Goal: Task Accomplishment & Management: Use online tool/utility

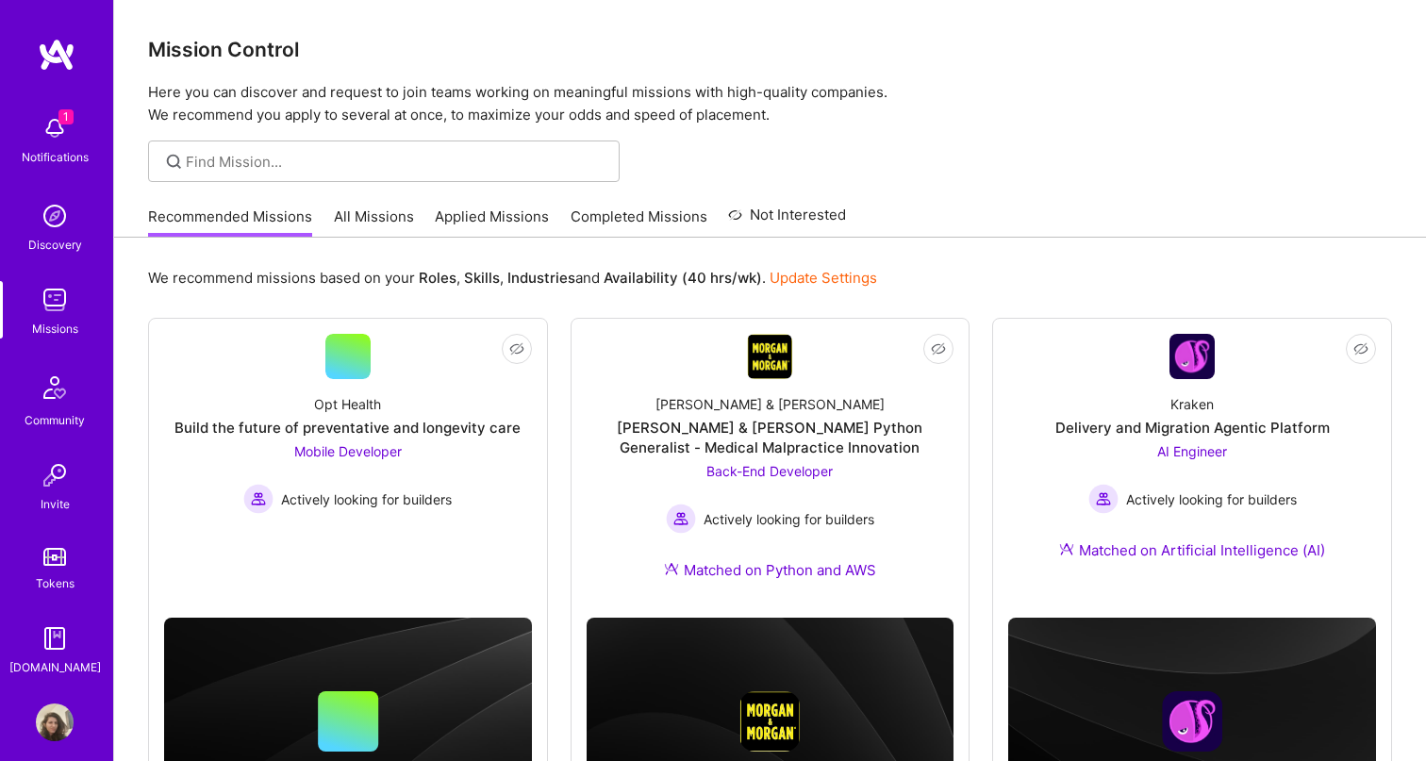
click at [56, 128] on img at bounding box center [55, 128] width 38 height 38
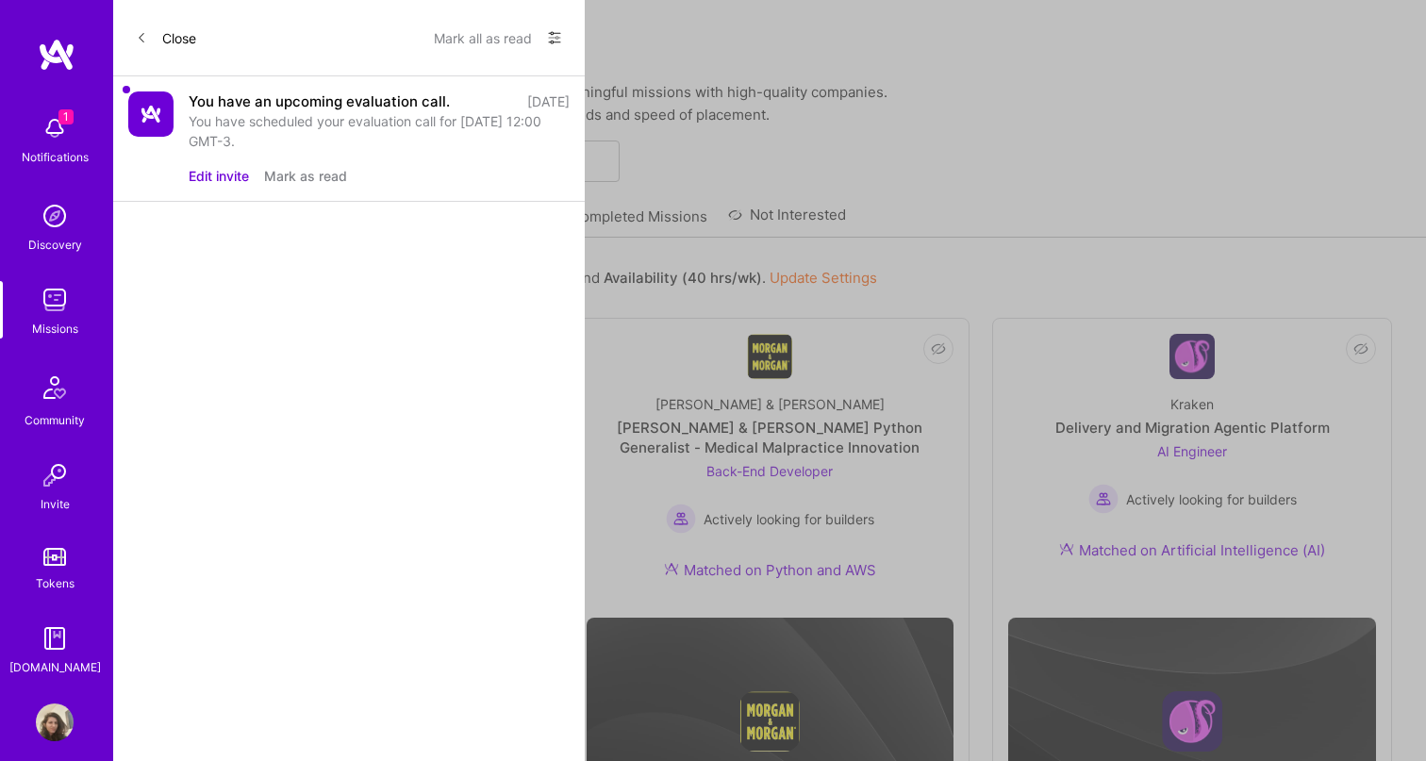
click at [324, 183] on button "Mark as read" at bounding box center [305, 176] width 83 height 20
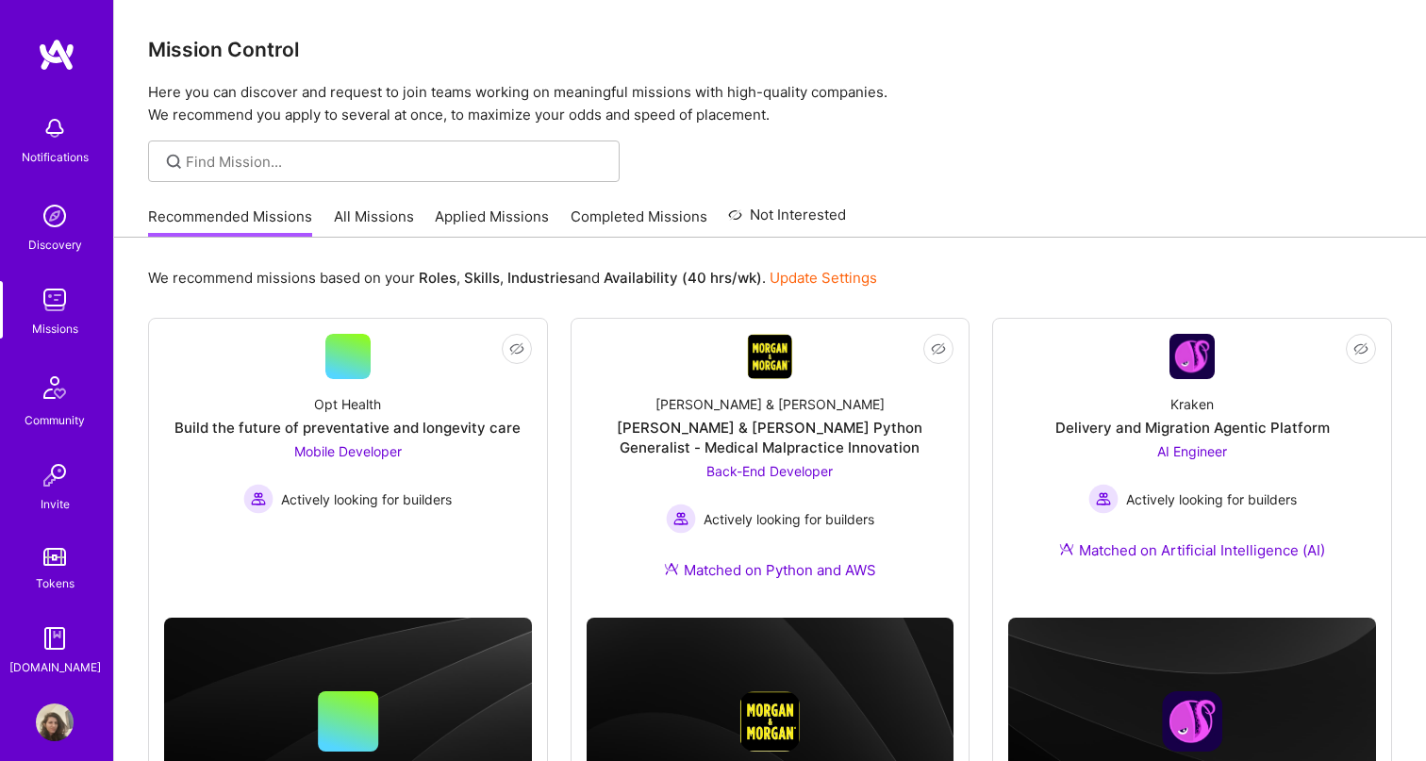
click at [29, 326] on link "Missions" at bounding box center [54, 310] width 117 height 58
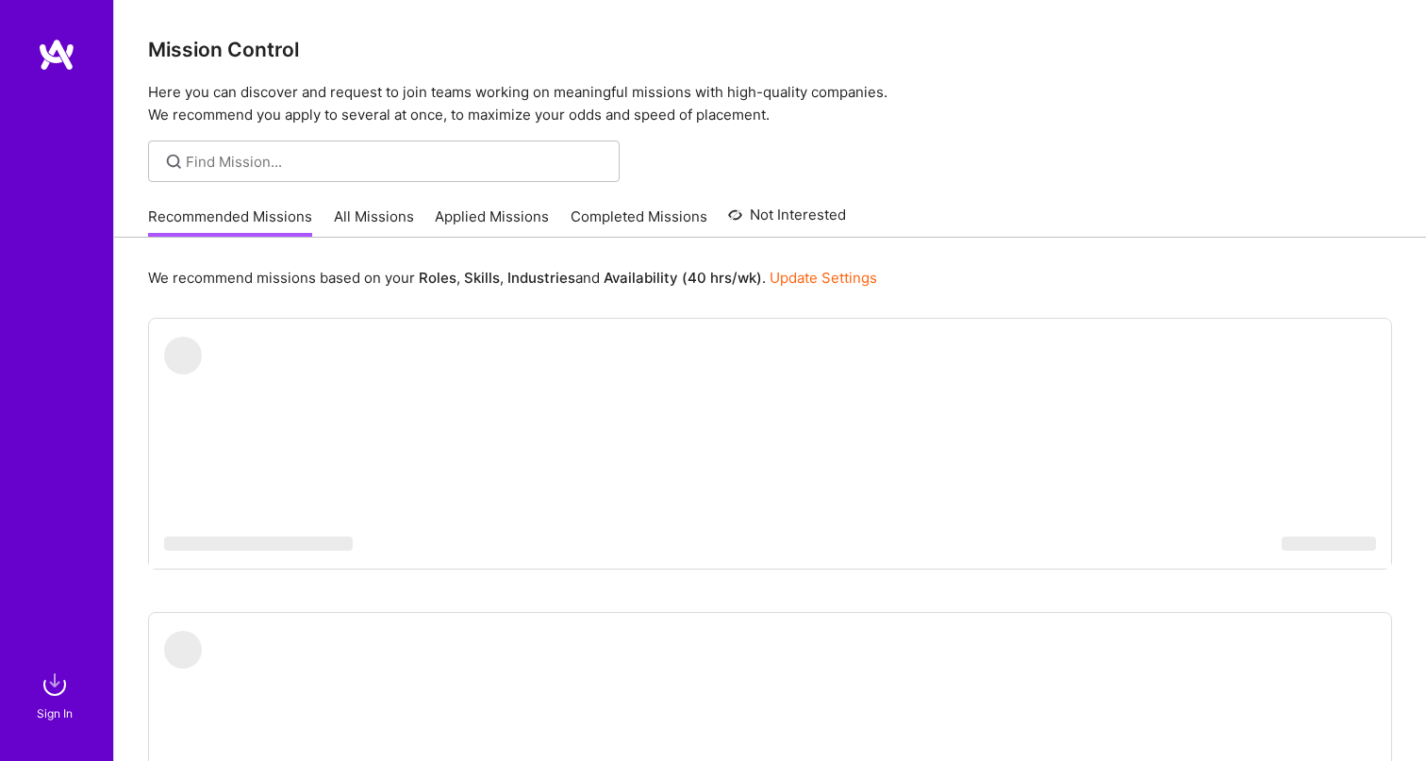
click at [54, 689] on img at bounding box center [55, 685] width 38 height 38
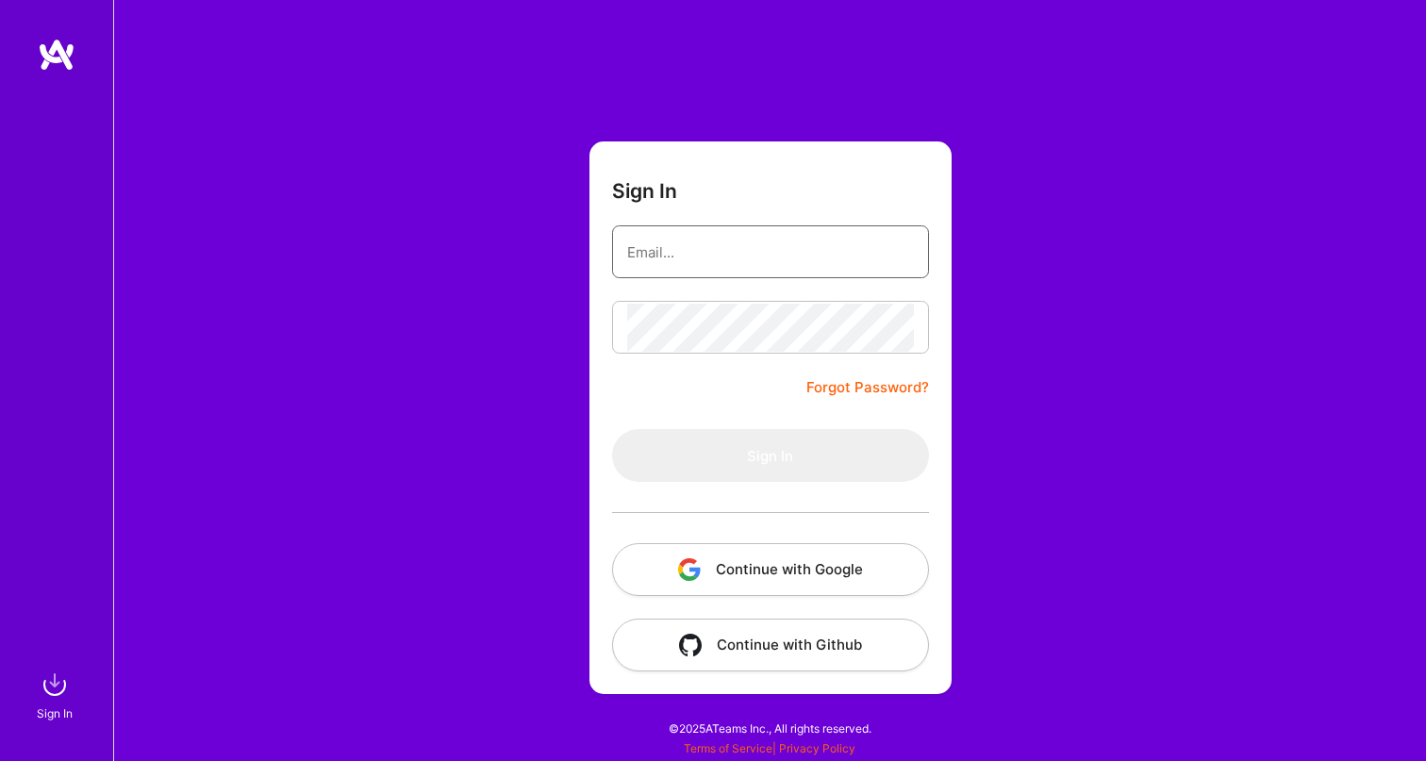
type input "yael.schwartzbard@protonmail.com"
click at [770, 456] on button "Sign In" at bounding box center [770, 455] width 317 height 53
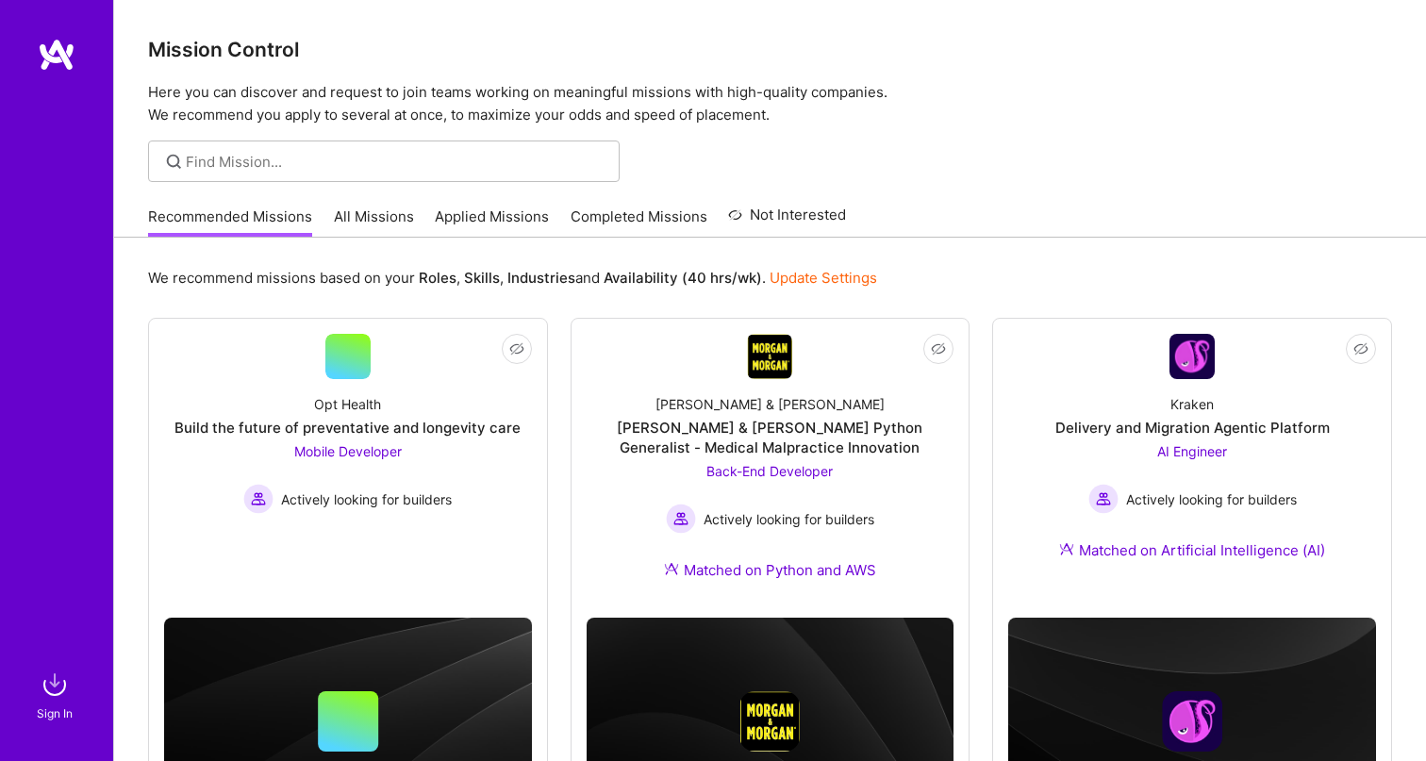
click at [466, 225] on link "Applied Missions" at bounding box center [492, 222] width 114 height 31
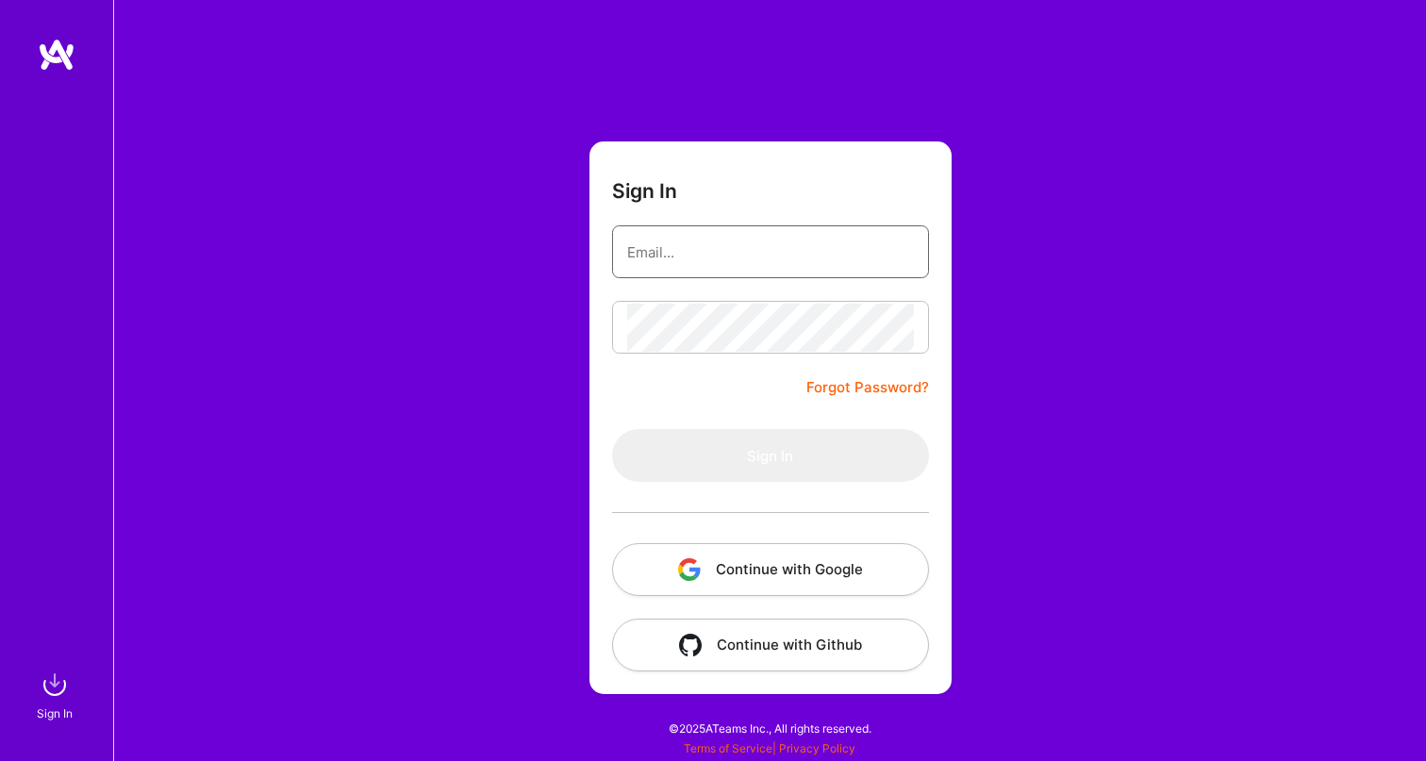
type input "yael.schwartzbard@protonmail.com"
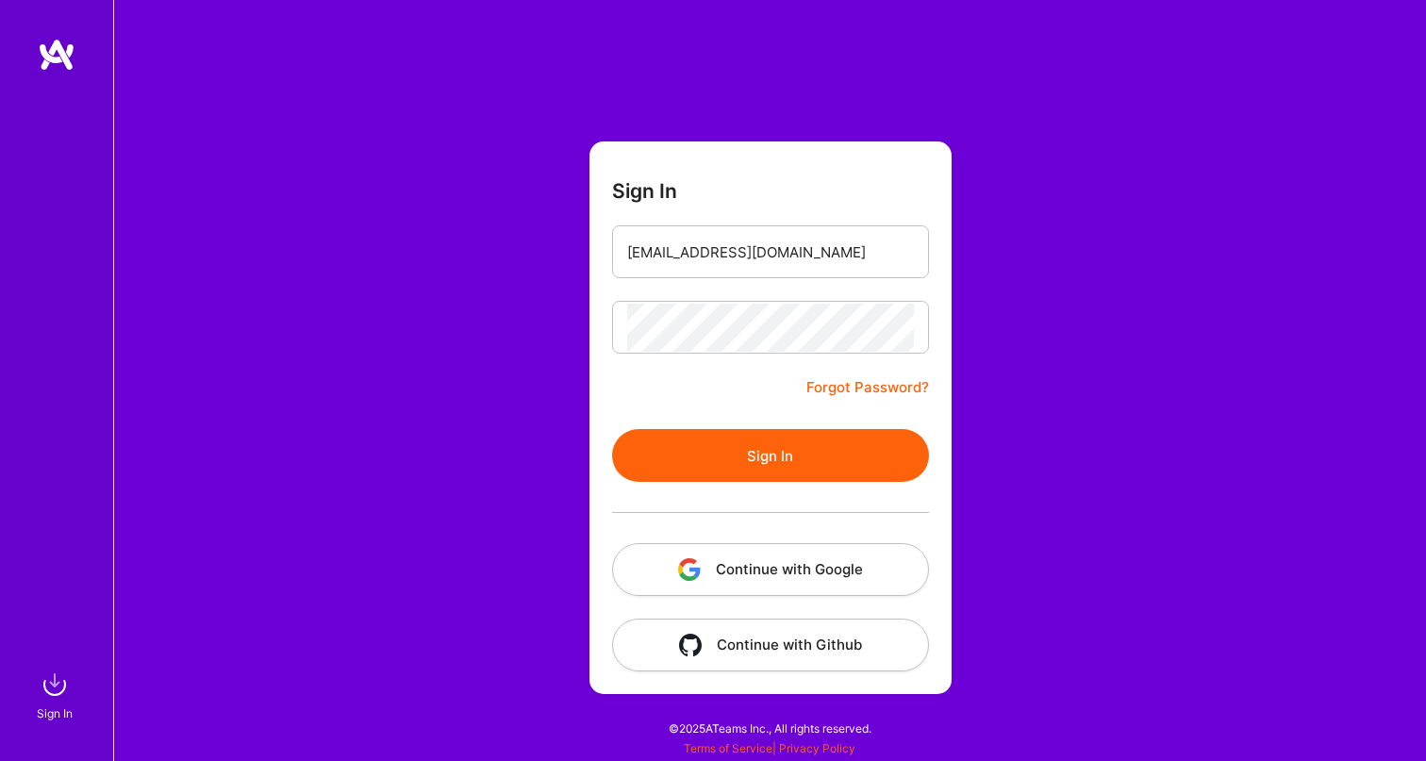
click at [717, 434] on button "Sign In" at bounding box center [770, 455] width 317 height 53
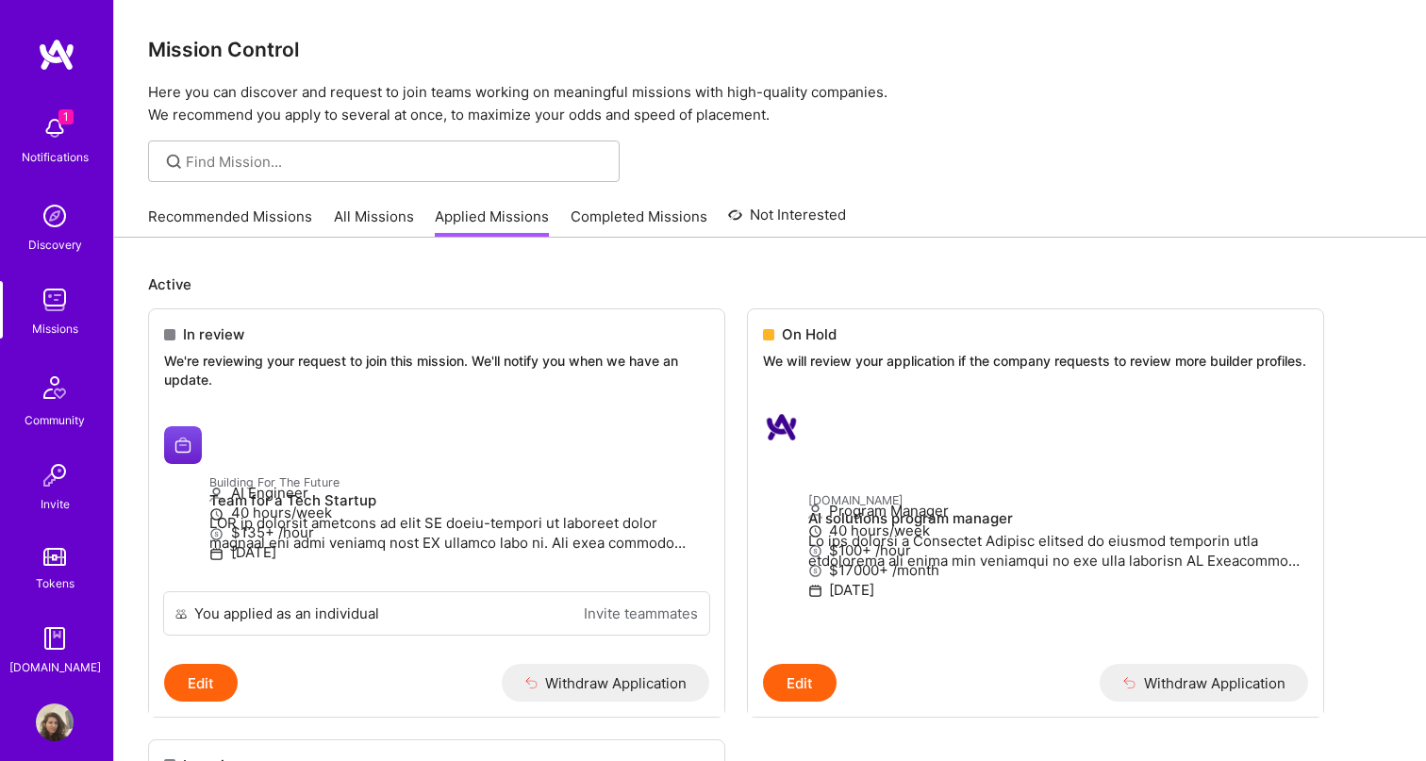
click at [54, 105] on div "1 Notifications Discovery Missions Community Invite Tokens A.Guide" at bounding box center [56, 358] width 113 height 640
click at [54, 137] on img at bounding box center [55, 128] width 38 height 38
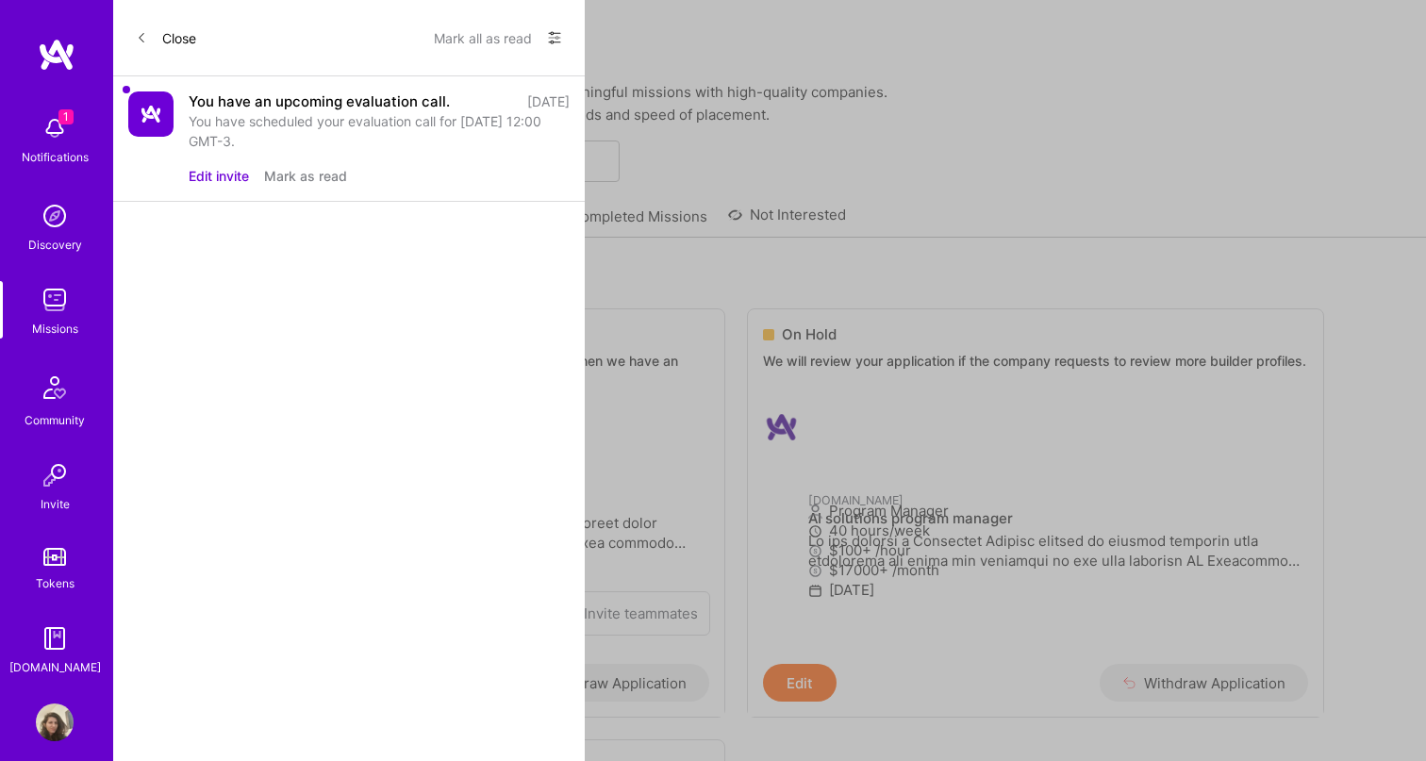
click at [317, 174] on button "Mark as read" at bounding box center [305, 176] width 83 height 20
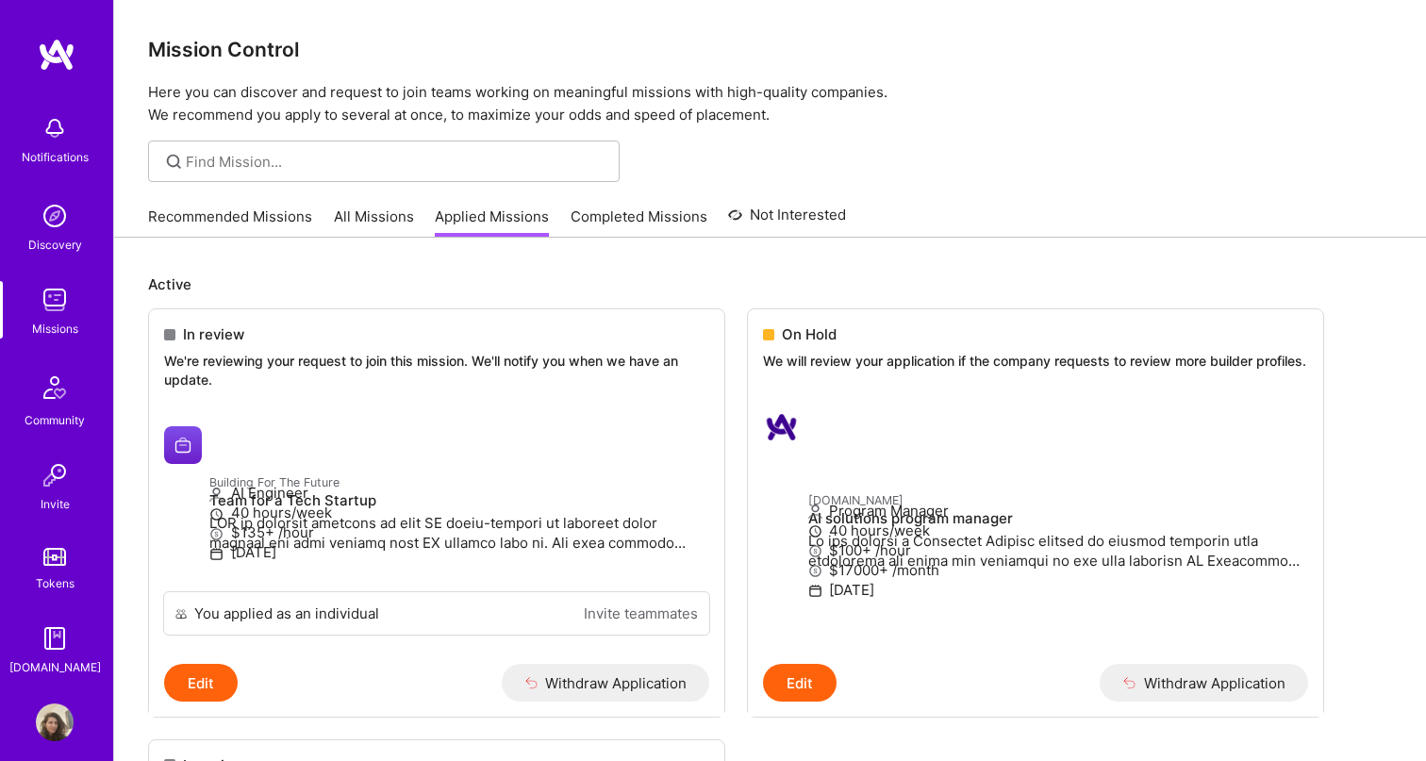
click at [252, 216] on link "Recommended Missions" at bounding box center [230, 222] width 164 height 31
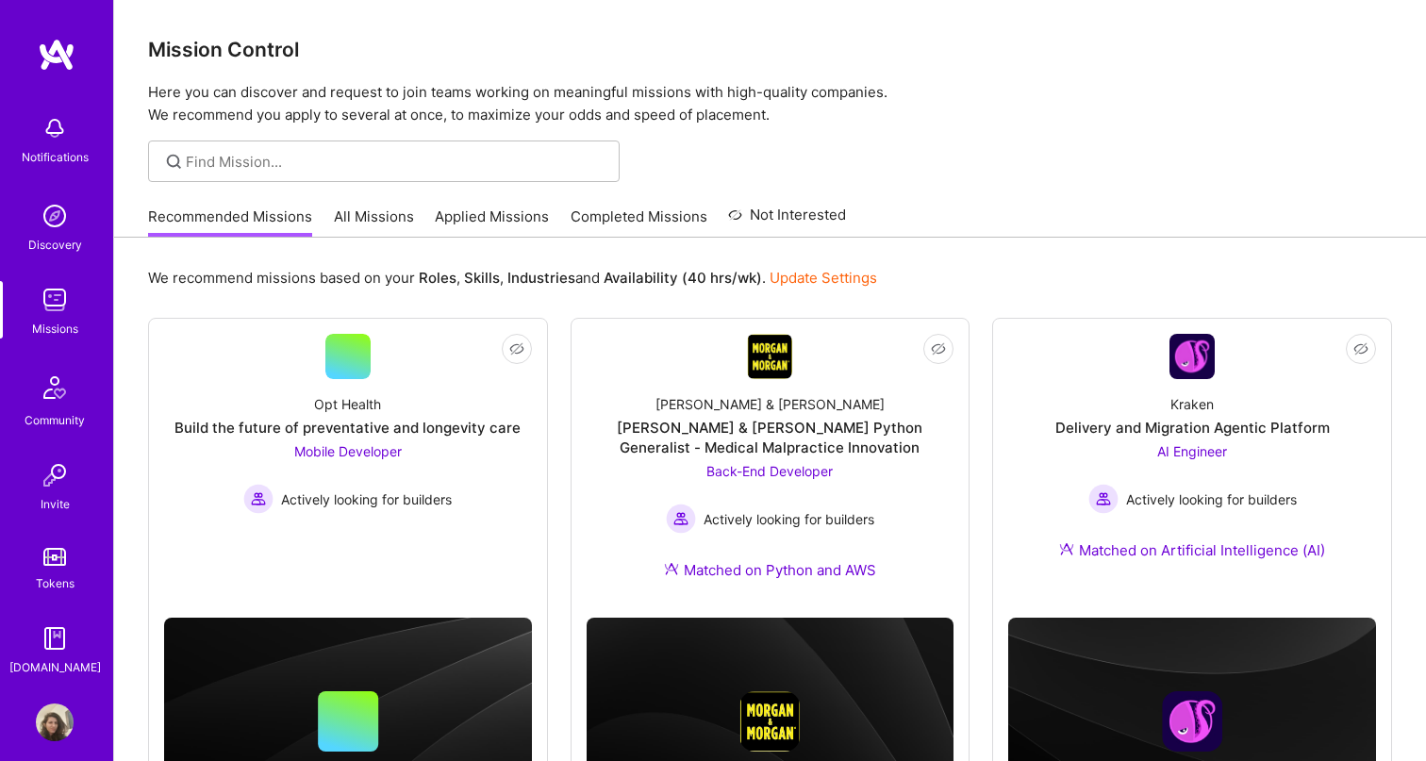
click at [351, 216] on link "All Missions" at bounding box center [374, 222] width 80 height 31
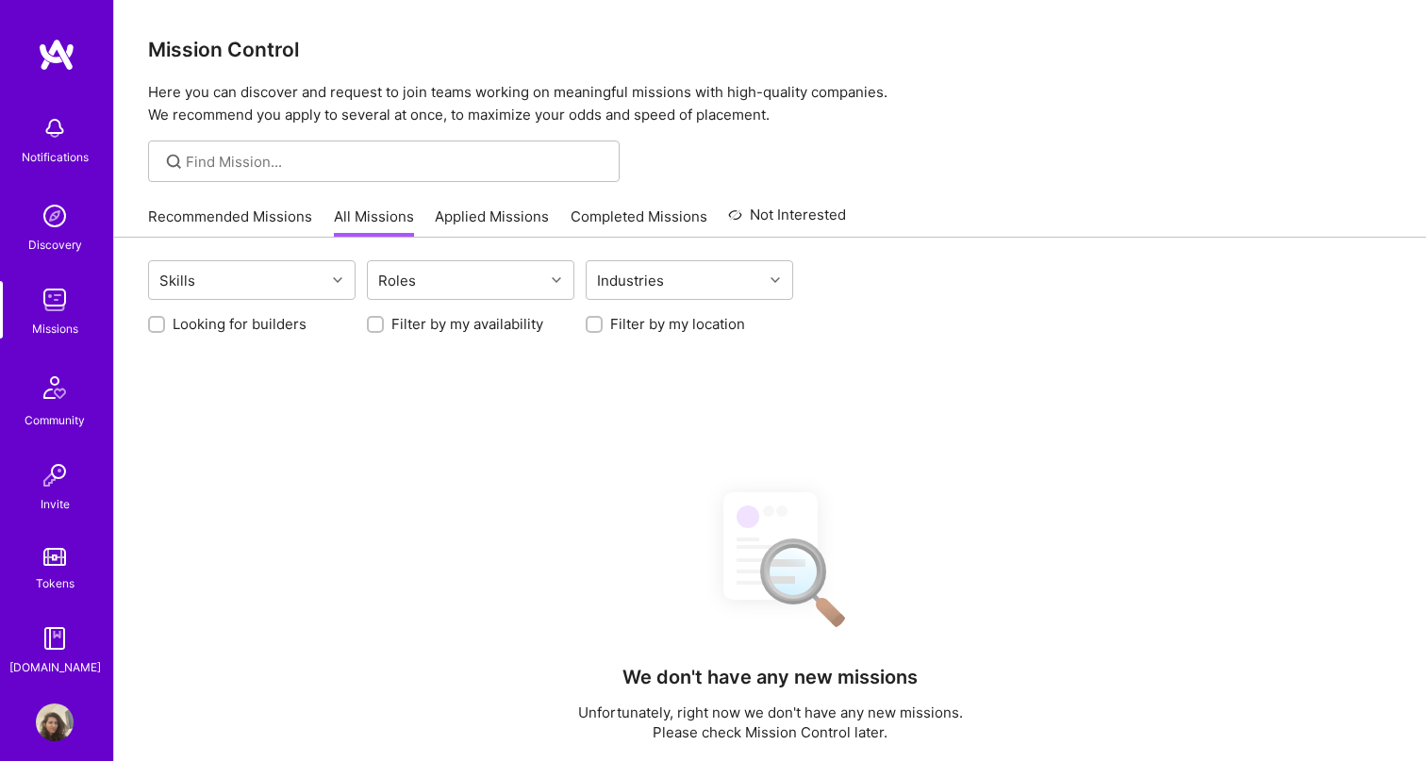
click at [256, 334] on div "Skills Roles Industries Looking for builders Filter by my availability Filter b…" at bounding box center [770, 673] width 1312 height 870
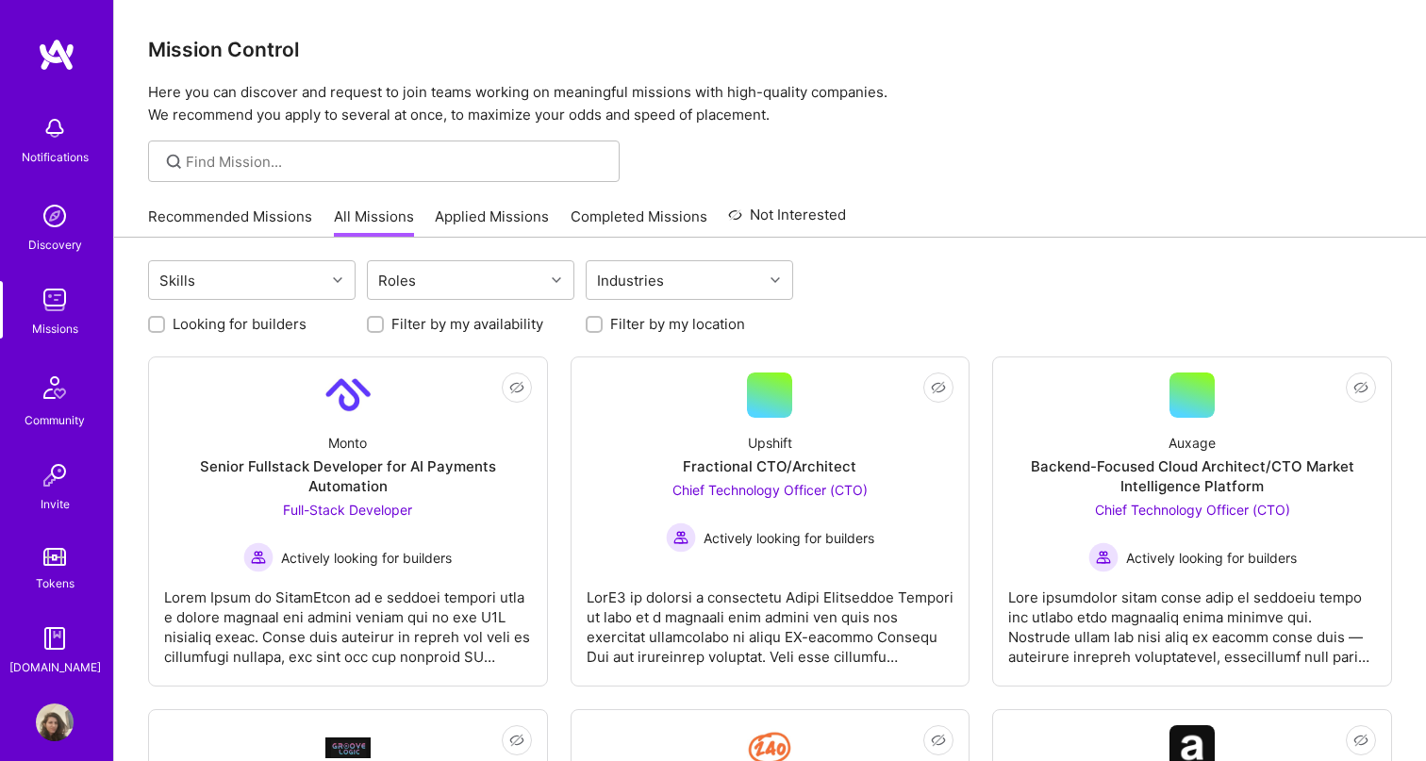
click at [682, 329] on label "Filter by my location" at bounding box center [677, 324] width 135 height 20
click at [603, 329] on input "Filter by my location" at bounding box center [596, 325] width 13 height 13
checkbox input "true"
click at [249, 325] on label "Looking for builders" at bounding box center [240, 324] width 134 height 20
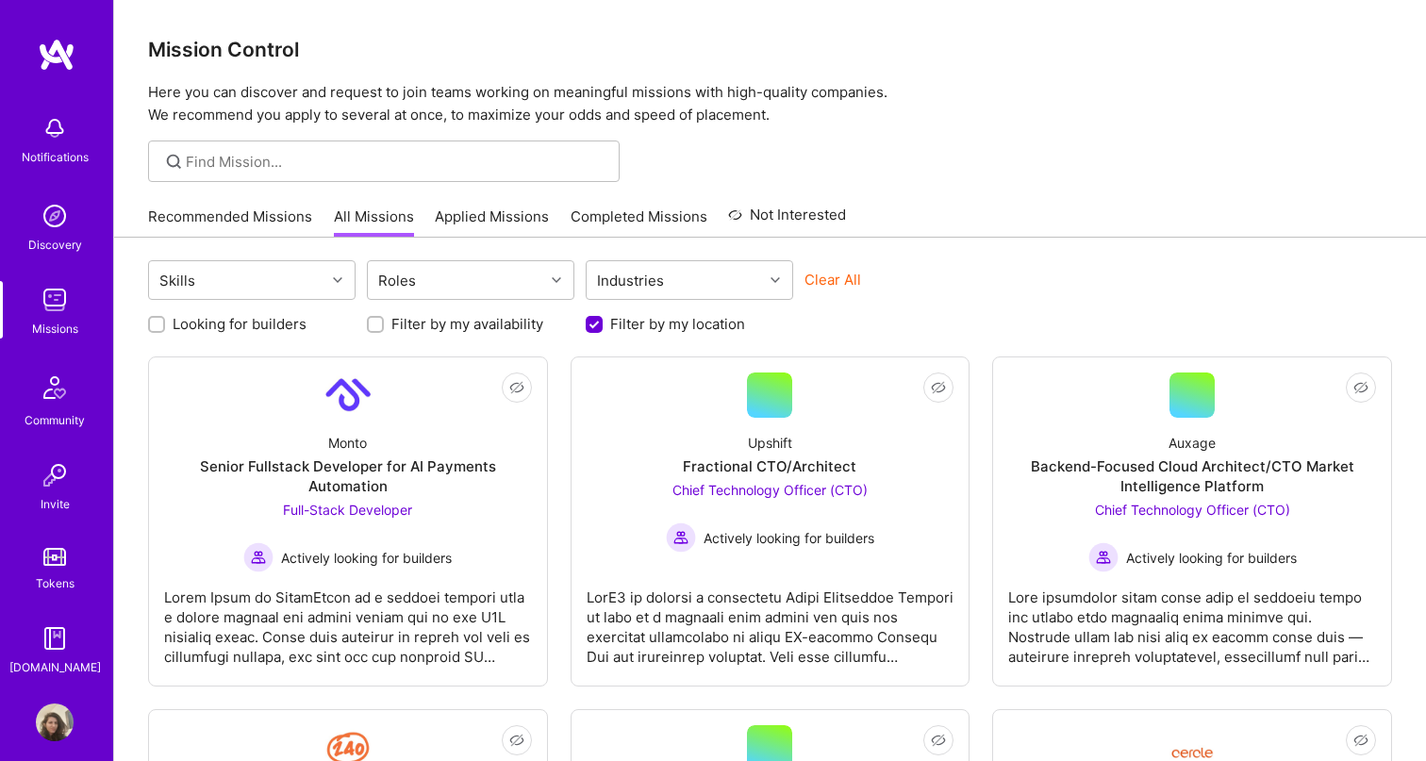
click at [165, 325] on input "Looking for builders" at bounding box center [158, 325] width 13 height 13
checkbox input "true"
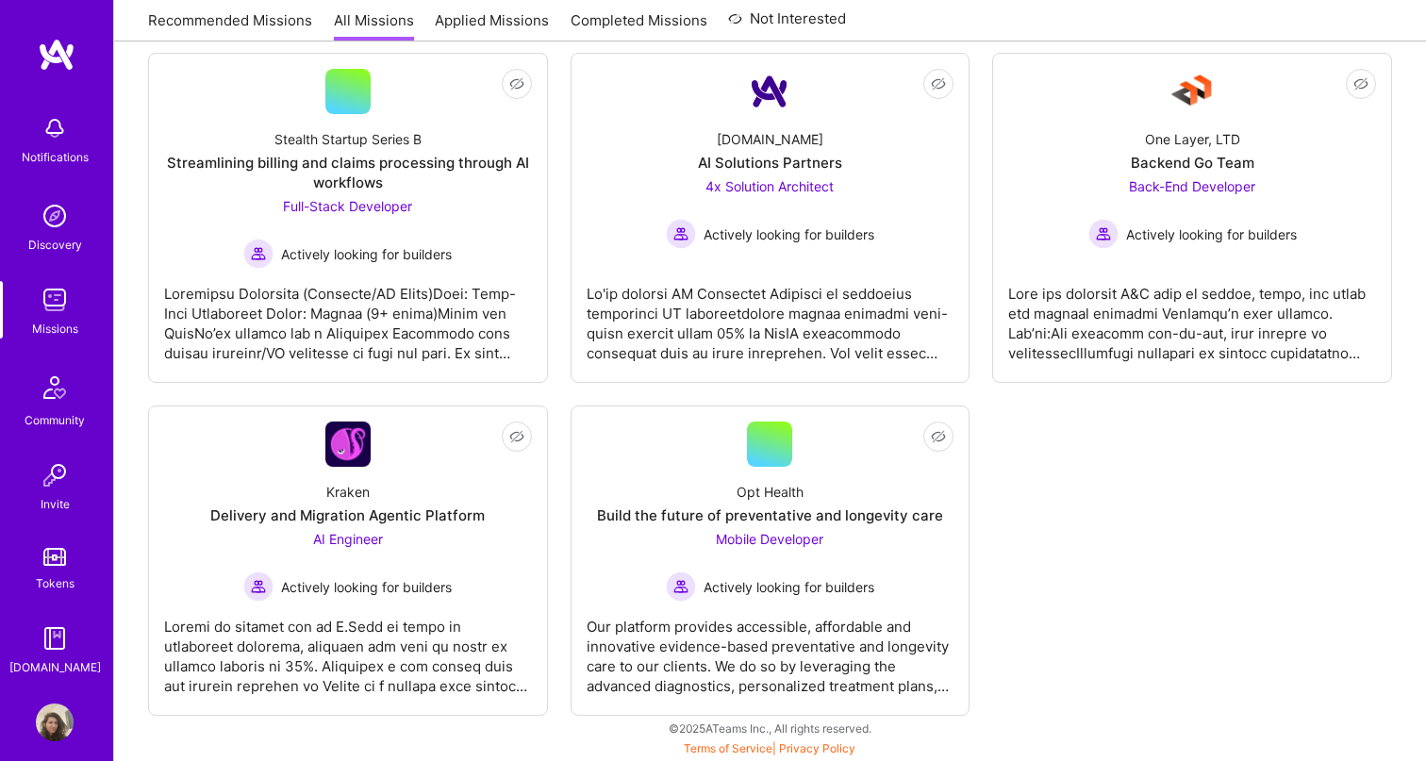
scroll to position [1715, 0]
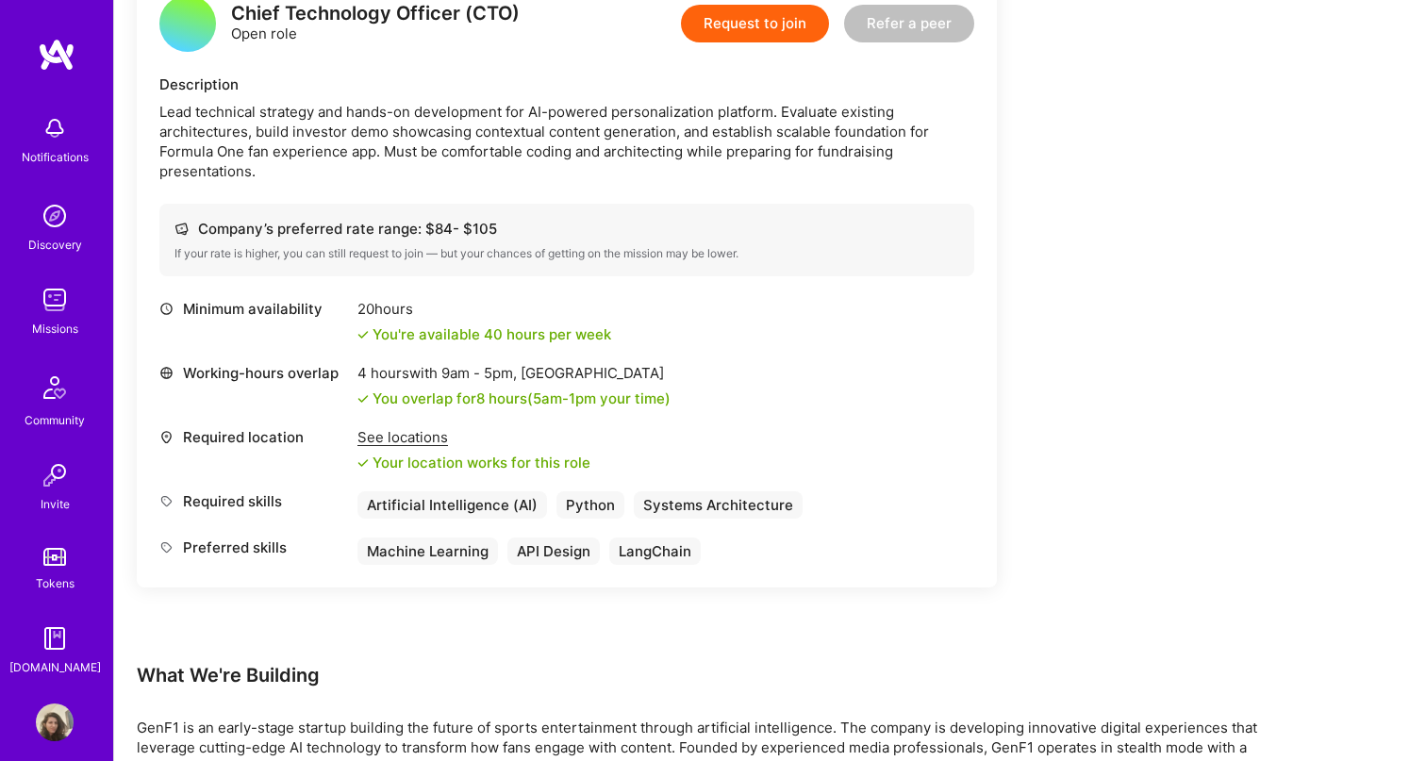
scroll to position [528, 0]
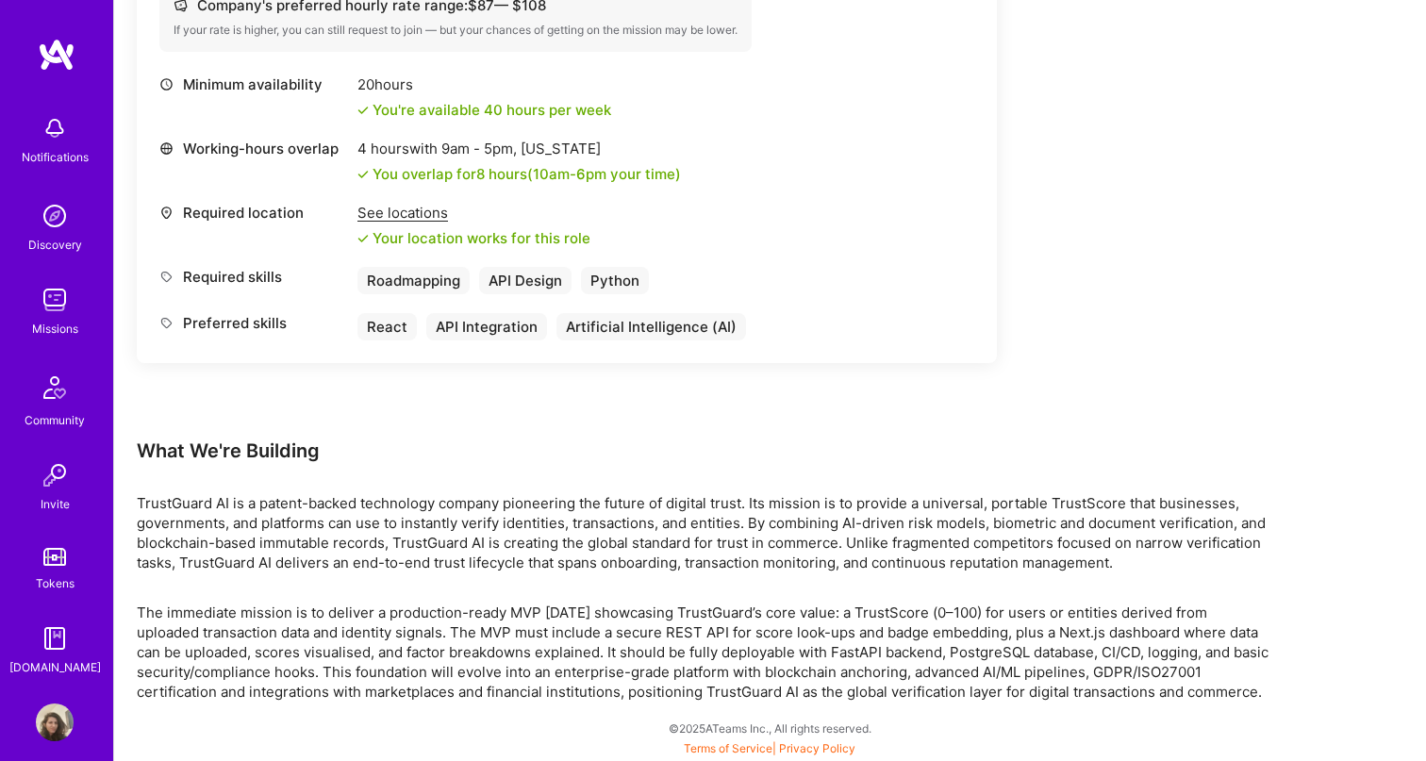
scroll to position [821, 0]
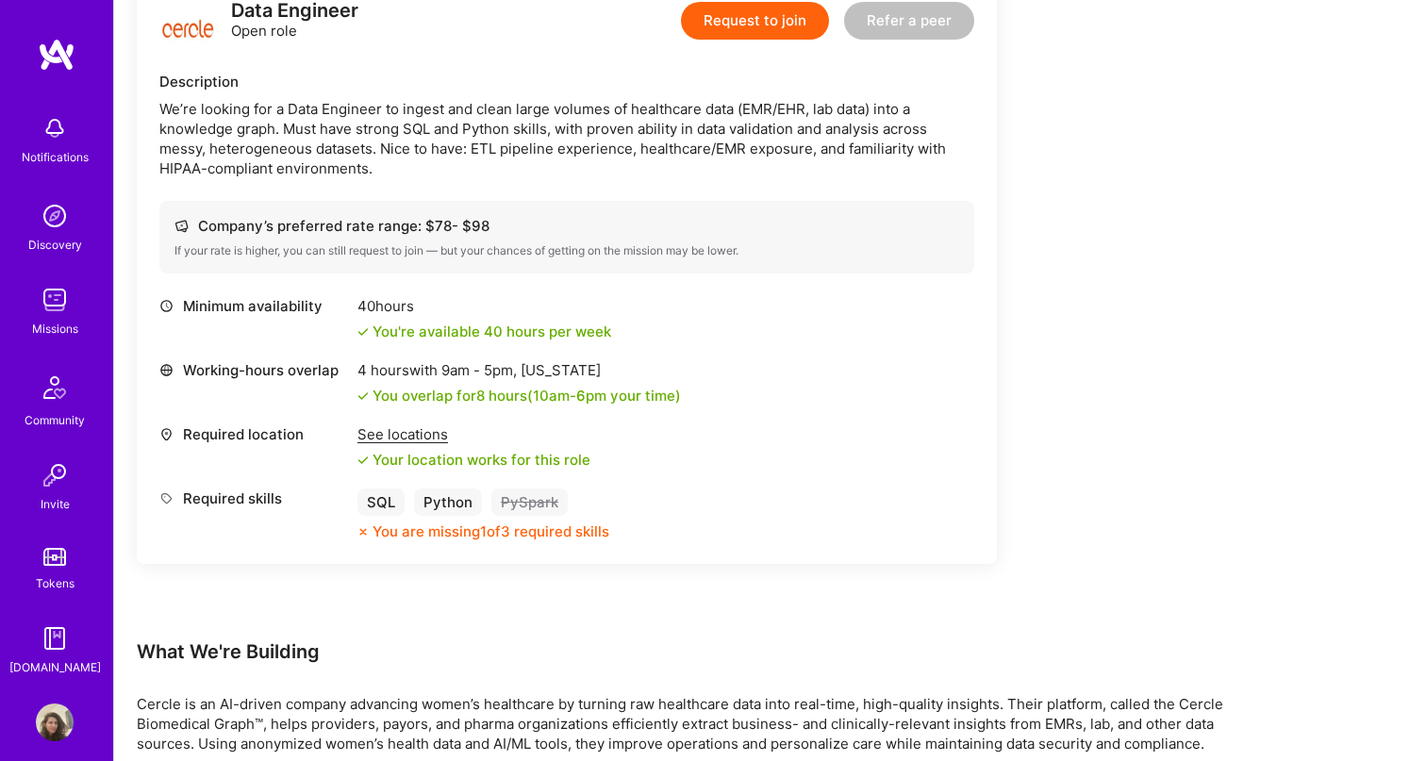
scroll to position [533, 0]
